Goal: Find specific page/section: Find specific page/section

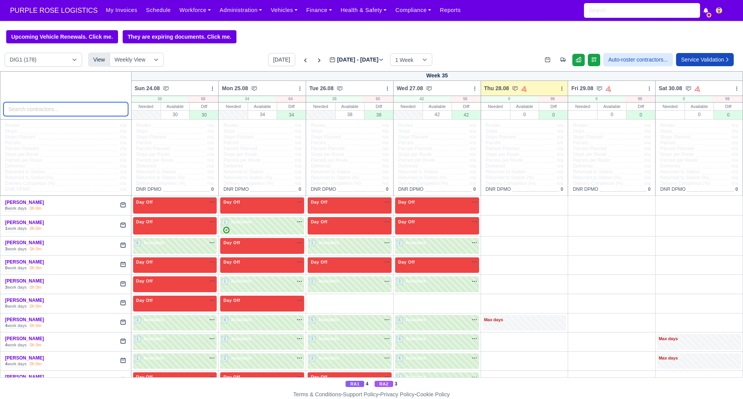
click at [67, 107] on input "search" at bounding box center [65, 109] width 125 height 14
type input "lutaj"
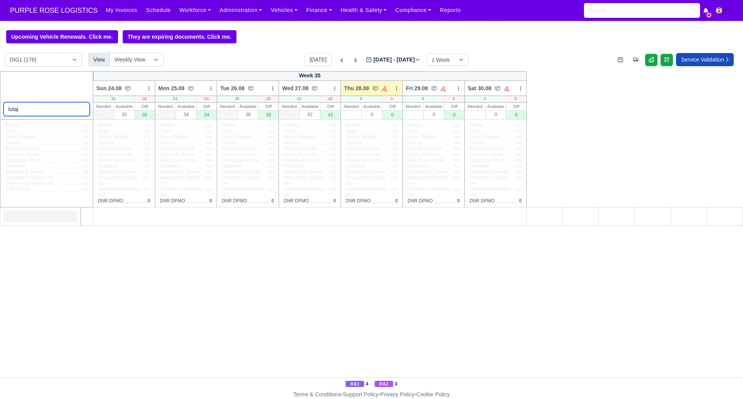
drag, startPoint x: 40, startPoint y: 110, endPoint x: -27, endPoint y: 107, distance: 66.6
click at [0, 107] on html "PURPLE ROSE LOGISTICS My Invoices Schedule Workforce Manpower Expiring Document…" at bounding box center [371, 199] width 743 height 399
click at [190, 10] on link "Workforce" at bounding box center [195, 10] width 40 height 15
click at [0, 0] on link "Manpower" at bounding box center [0, 0] width 0 height 0
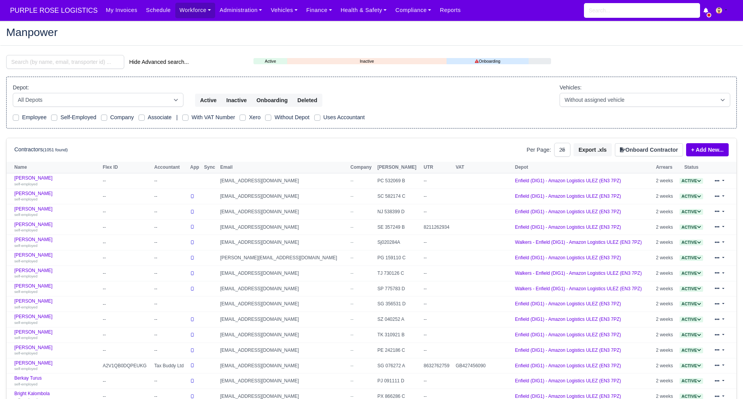
select select "25"
click at [65, 59] on input "search" at bounding box center [65, 62] width 118 height 14
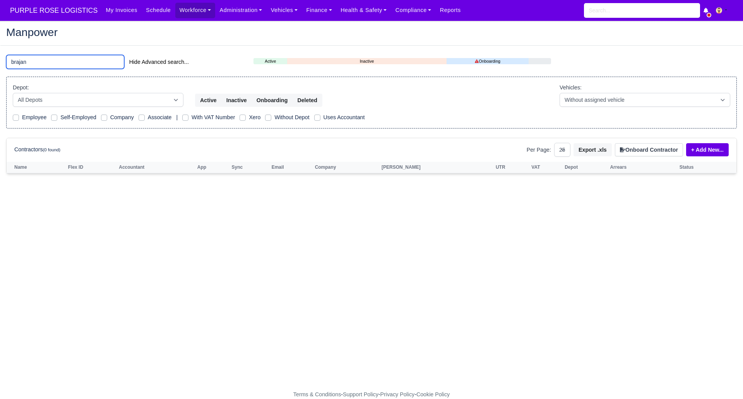
type input "brajan"
